Goal: Information Seeking & Learning: Learn about a topic

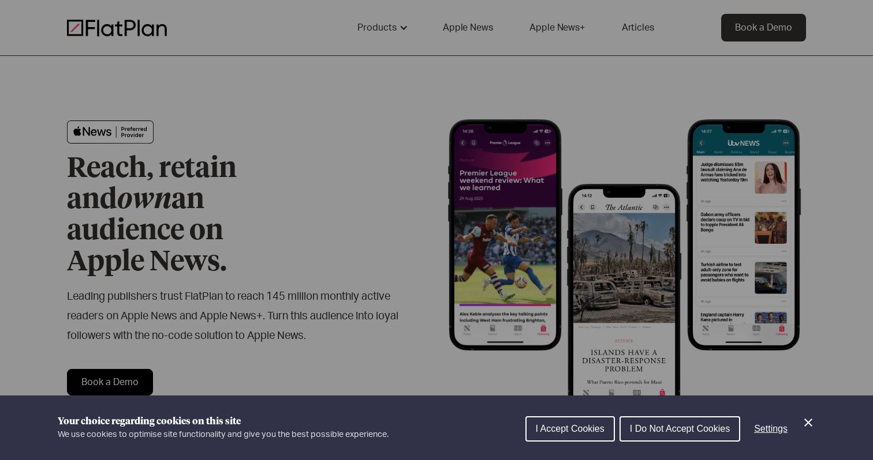
click at [664, 418] on button "I Do Not Accept Cookies" at bounding box center [679, 429] width 121 height 25
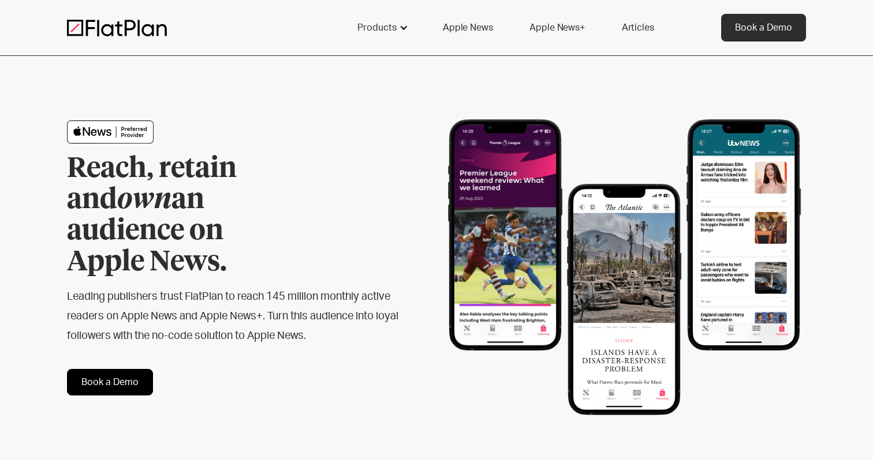
click at [406, 24] on div at bounding box center [403, 27] width 9 height 9
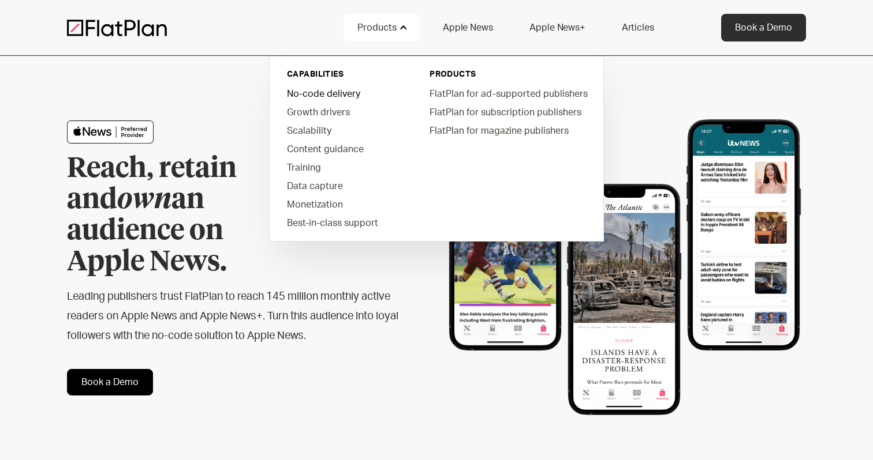
click at [328, 96] on link "No-code delivery" at bounding box center [343, 93] width 131 height 18
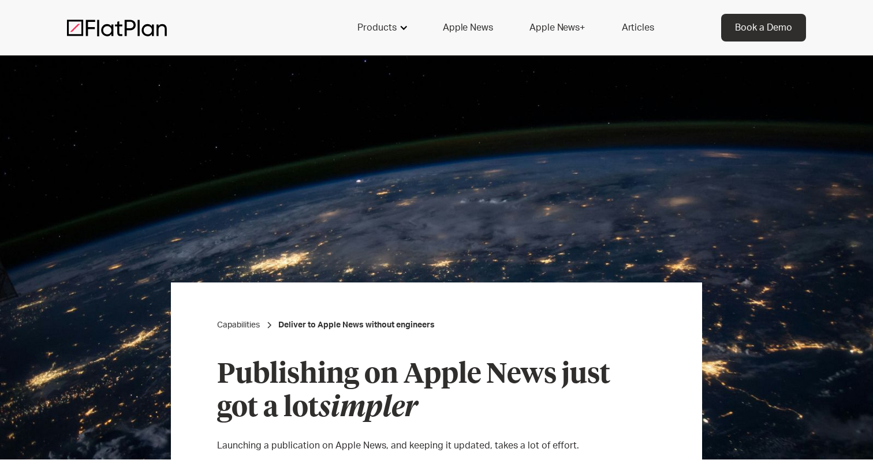
click at [388, 24] on div "Products" at bounding box center [376, 28] width 39 height 14
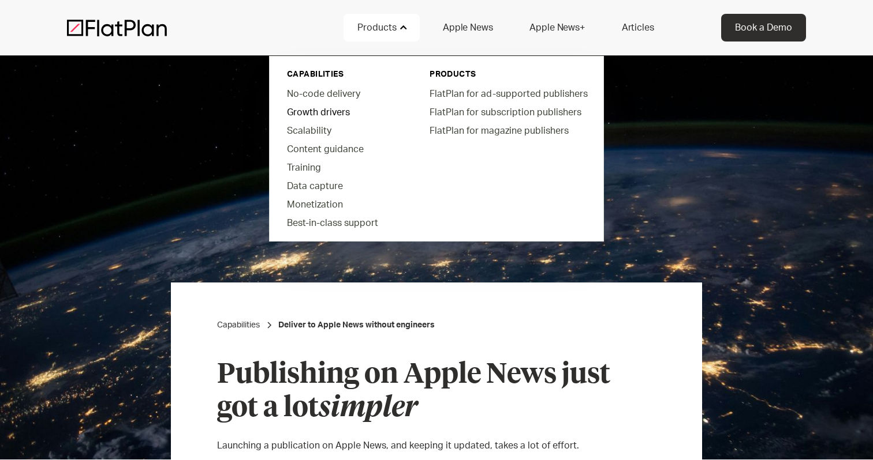
click at [299, 110] on link "Growth drivers" at bounding box center [343, 112] width 131 height 18
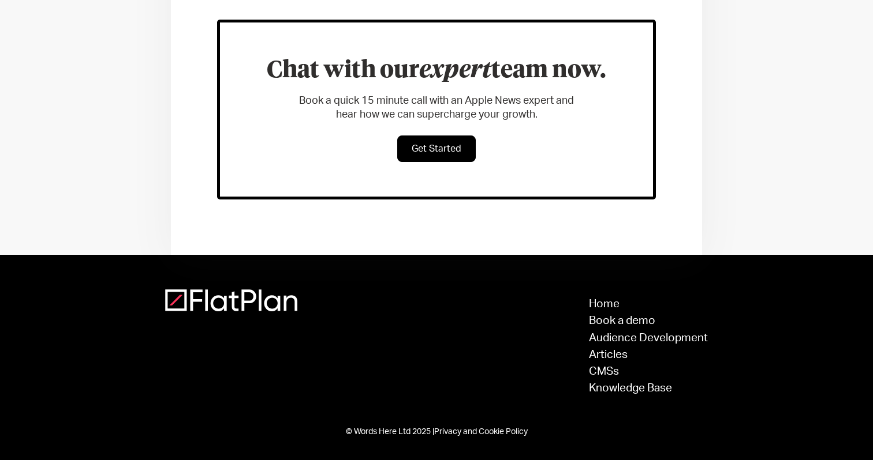
scroll to position [858, 0]
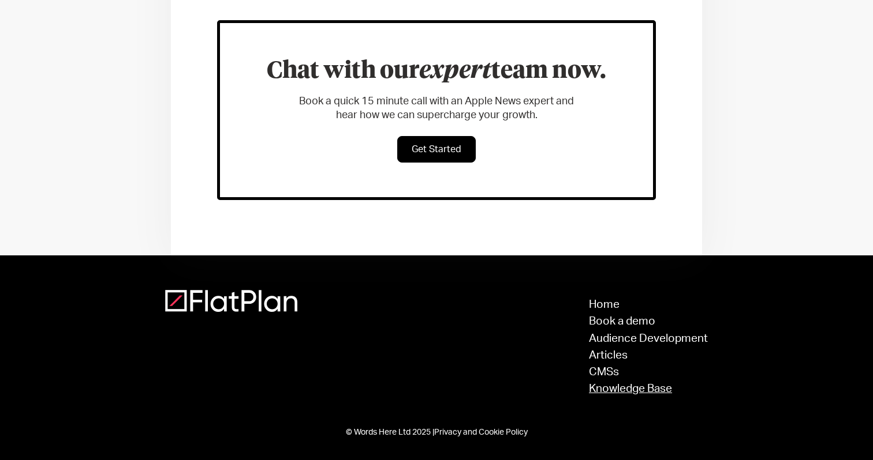
click at [636, 390] on link "Knowledge Base" at bounding box center [648, 389] width 119 height 11
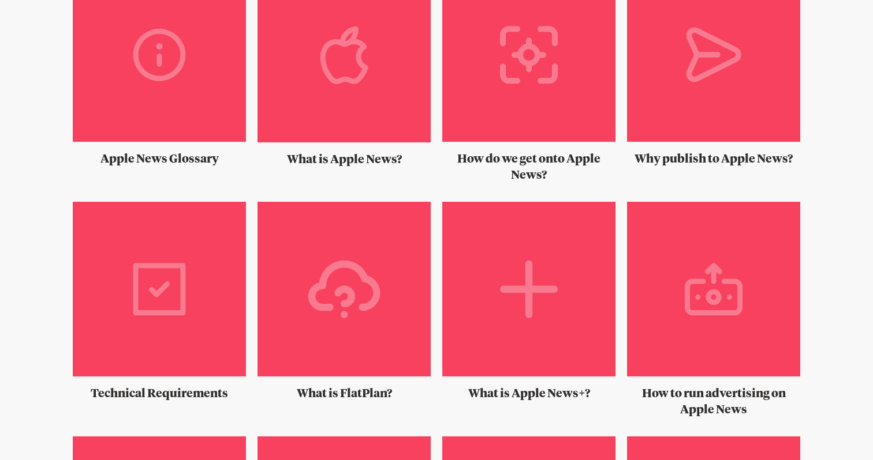
scroll to position [683, 0]
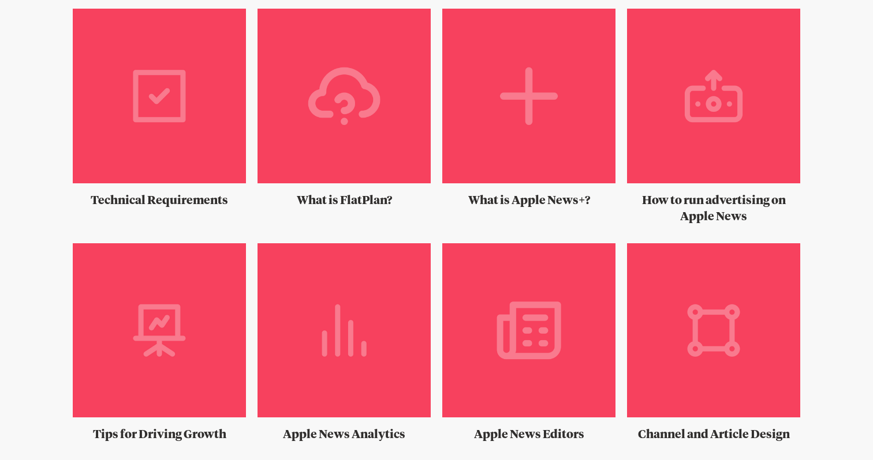
click at [388, 95] on img at bounding box center [343, 101] width 173 height 184
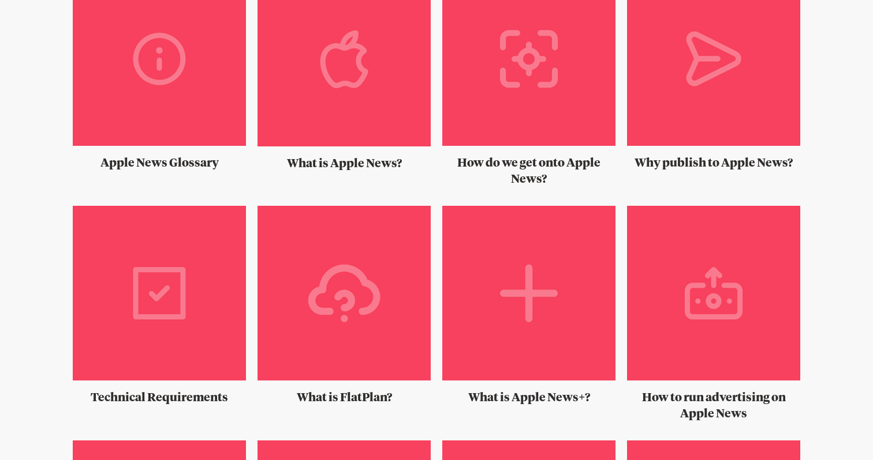
scroll to position [458, 0]
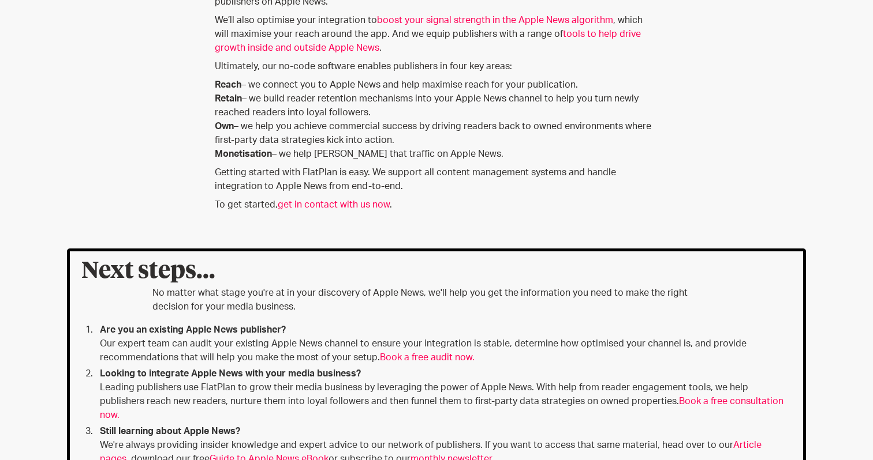
scroll to position [436, 0]
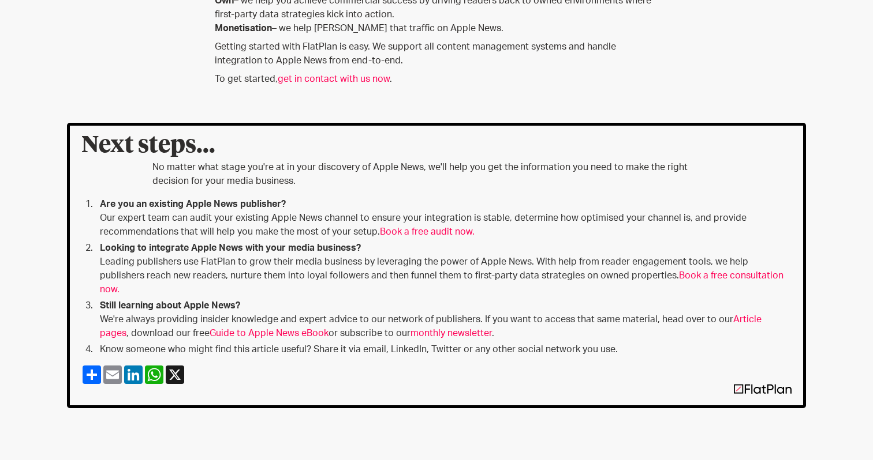
click at [639, 263] on li "Looking to integrate Apple News with your media business? ‍ Leading publishers …" at bounding box center [443, 268] width 696 height 55
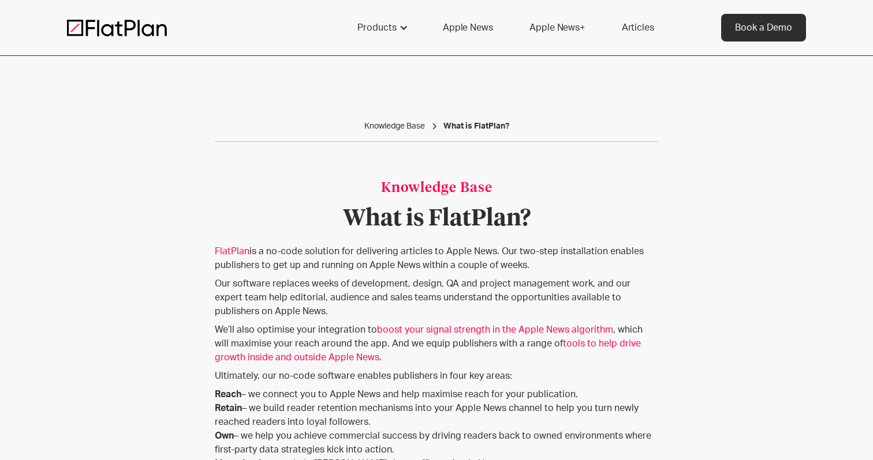
scroll to position [0, 0]
click at [379, 27] on div "Products" at bounding box center [376, 28] width 39 height 14
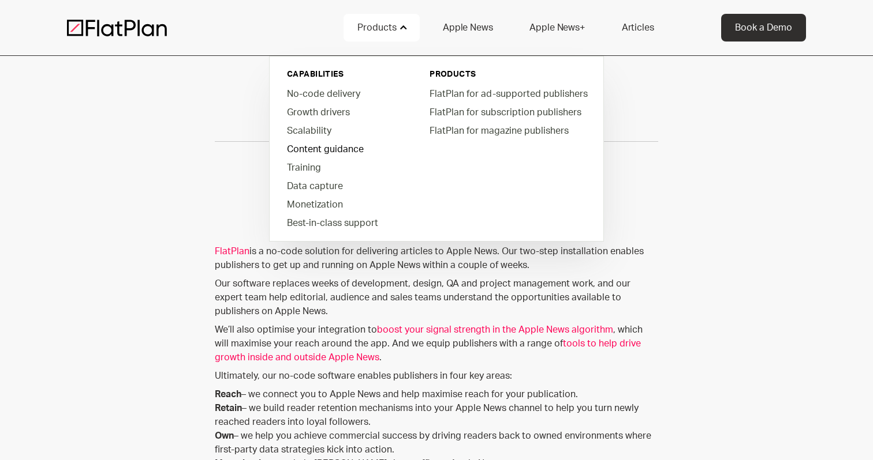
click at [312, 145] on link "Content guidance" at bounding box center [343, 149] width 131 height 18
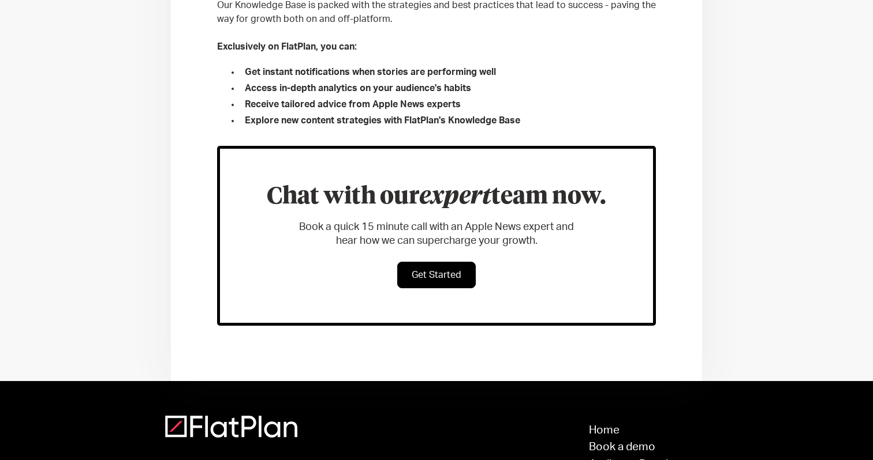
scroll to position [621, 0]
